Goal: Task Accomplishment & Management: Manage account settings

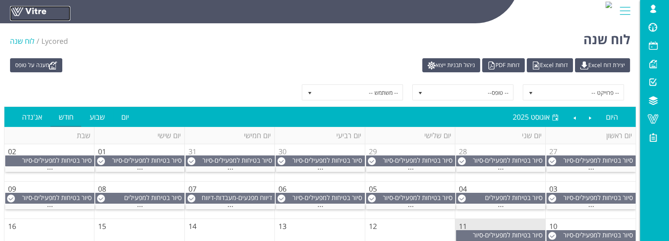
click at [32, 12] on link at bounding box center [40, 13] width 60 height 15
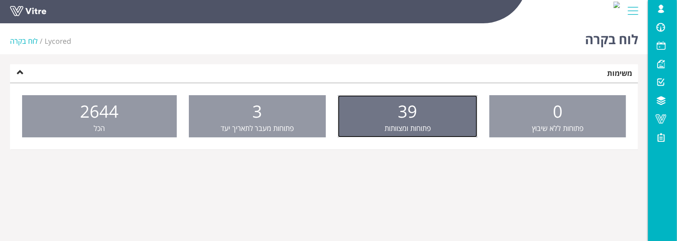
click at [437, 129] on link "39 פתוחות ומצוותות" at bounding box center [408, 116] width 140 height 43
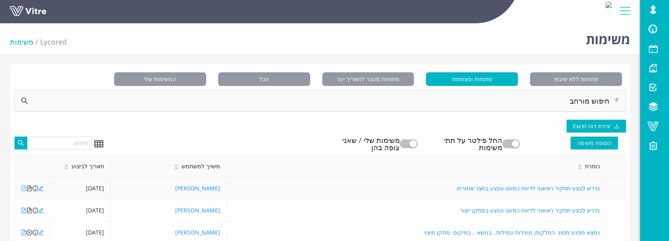
click at [24, 189] on icon "file-pdf" at bounding box center [24, 189] width 6 height 6
click at [40, 188] on icon "edit" at bounding box center [41, 188] width 5 height 5
click at [26, 189] on icon "file-pdf" at bounding box center [24, 189] width 4 height 6
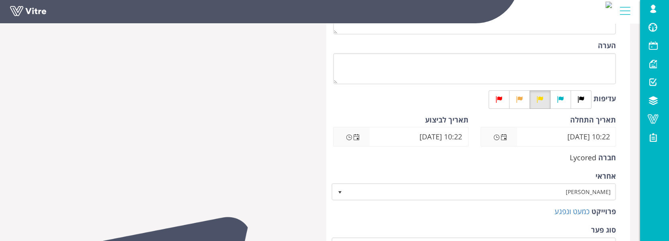
scroll to position [214, 0]
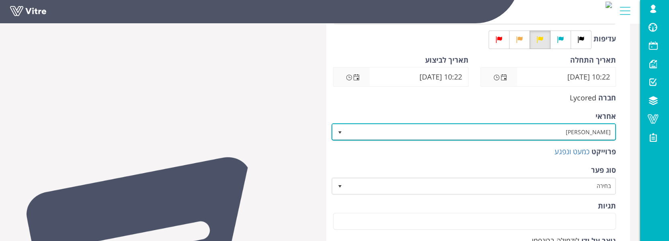
click at [541, 131] on span "[PERSON_NAME]" at bounding box center [481, 132] width 269 height 14
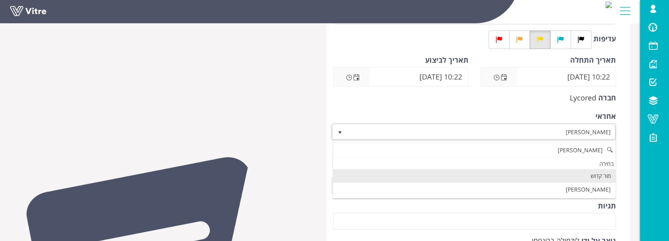
scroll to position [0, 0]
click at [591, 176] on li "מור קדוש" at bounding box center [474, 176] width 283 height 14
type input "[PERSON_NAME]"
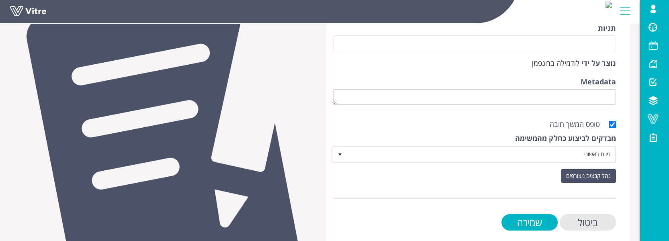
scroll to position [401, 0]
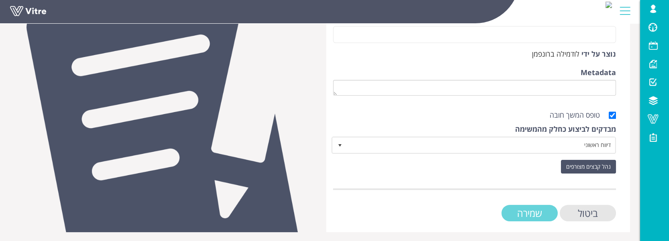
click at [523, 209] on input "שמירה" at bounding box center [530, 213] width 56 height 16
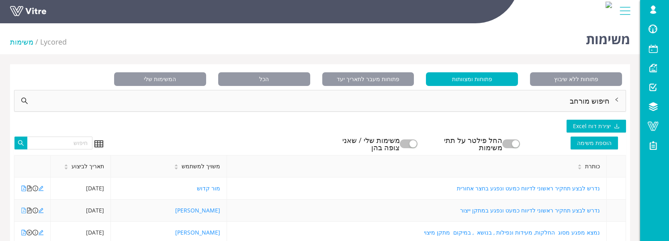
click at [23, 213] on link at bounding box center [24, 211] width 6 height 8
